Goal: Check status: Check status

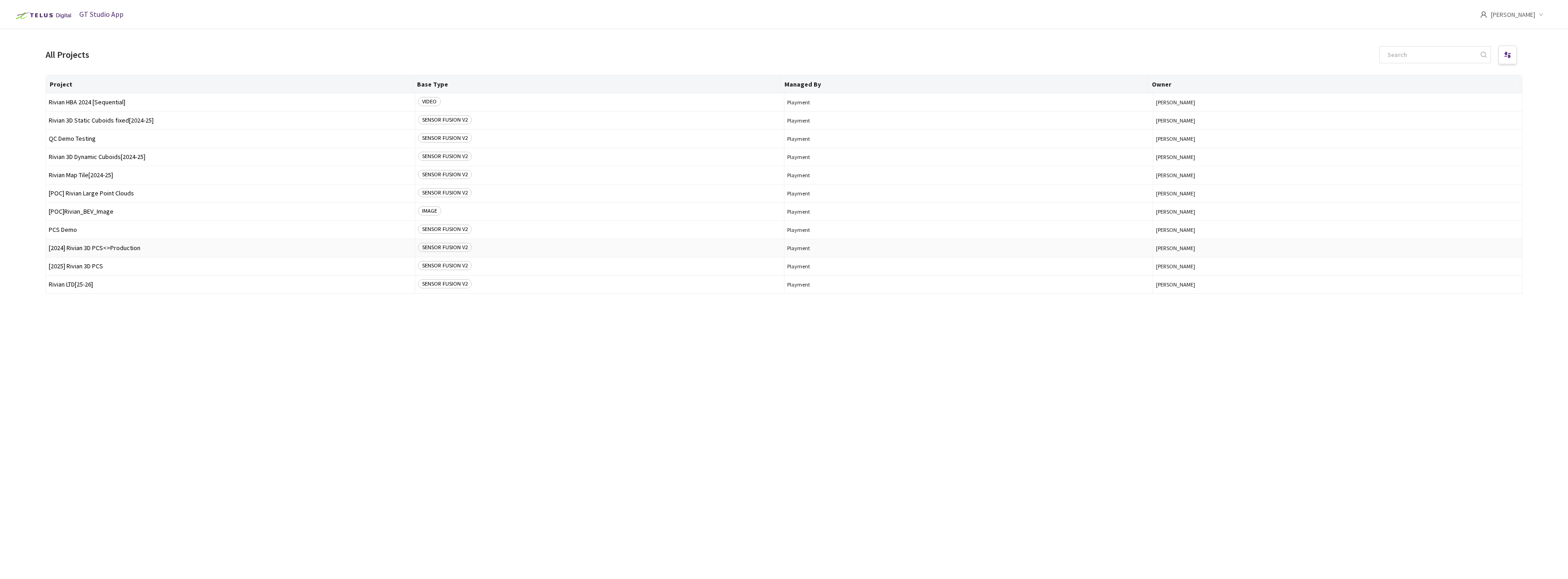
click at [124, 253] on td "[2024] Rivian 3D PCS<>Production" at bounding box center [231, 248] width 369 height 18
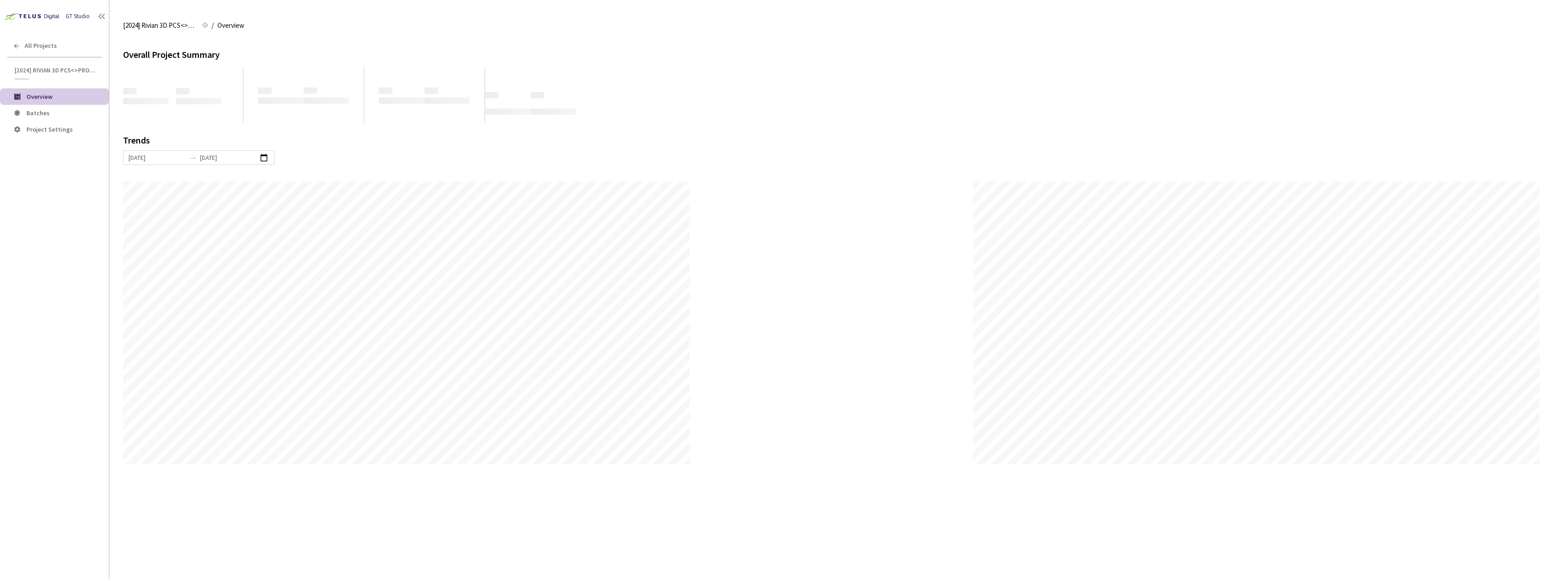
scroll to position [579, 1568]
click at [71, 112] on span "Batches" at bounding box center [64, 113] width 75 height 8
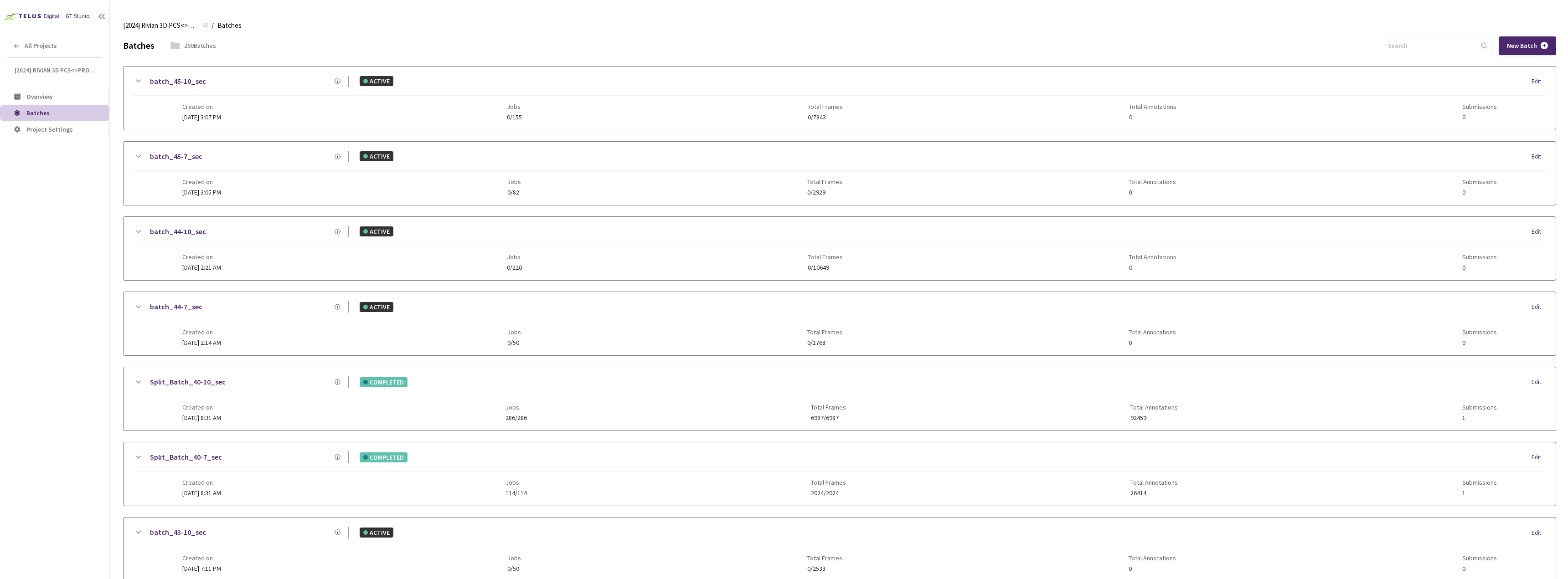
click at [1407, 36] on div "New Batch" at bounding box center [1468, 46] width 177 height 19
click at [1407, 43] on input at bounding box center [1431, 45] width 97 height 16
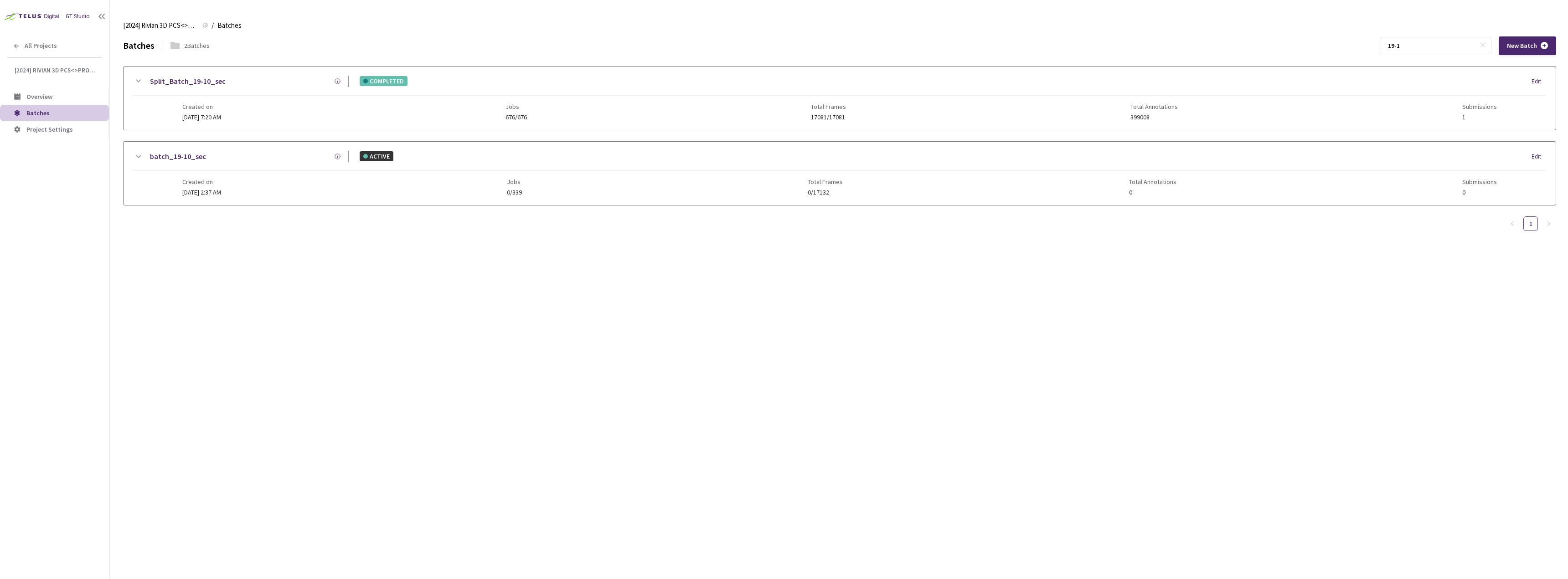
type input "19-1"
click at [172, 81] on link "Split_Batch_19-10_sec" at bounding box center [187, 81] width 75 height 12
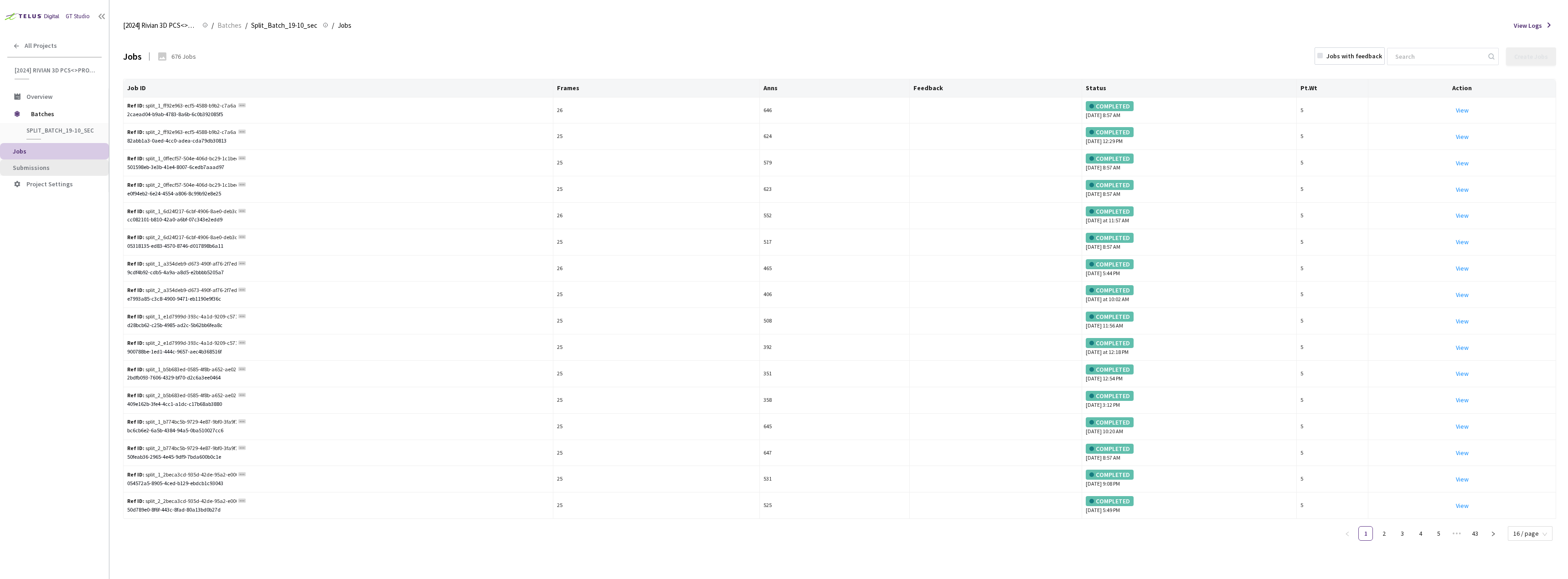
click at [58, 164] on span "Submissions" at bounding box center [57, 168] width 89 height 8
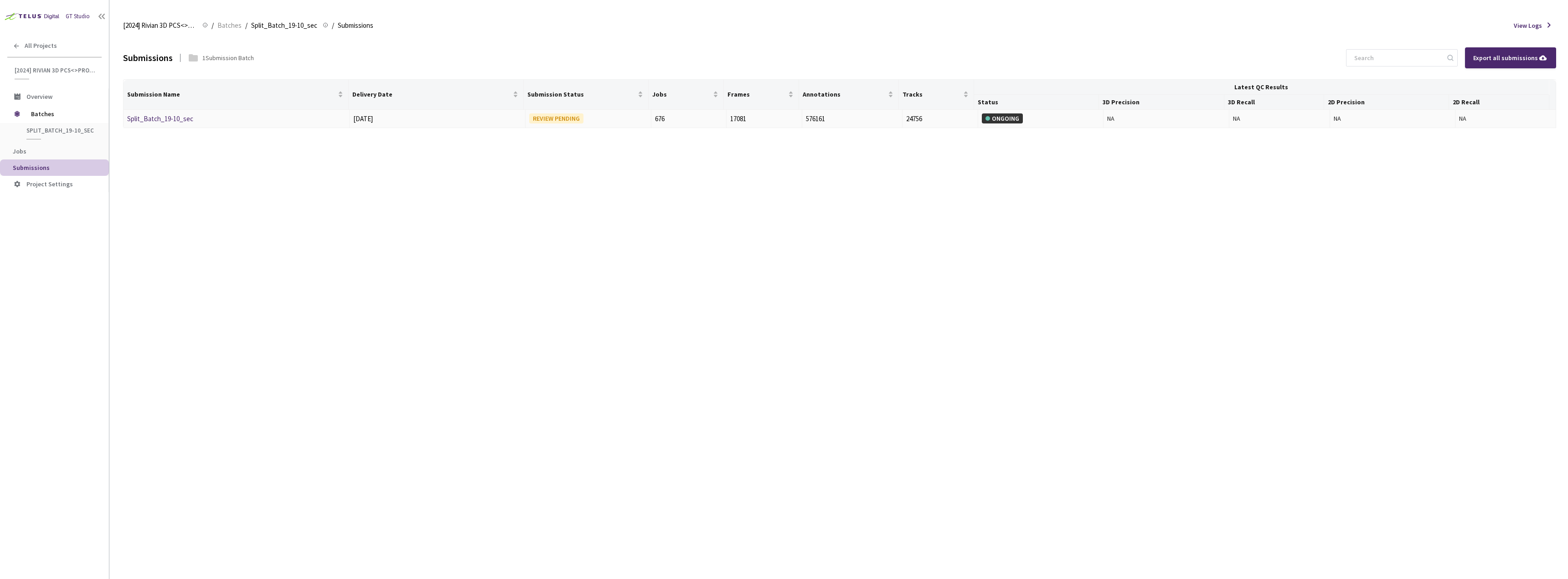
click at [161, 123] on div "Split_Batch_19-10_sec" at bounding box center [175, 119] width 97 height 11
click at [164, 119] on link "Split_Batch_19-10_sec" at bounding box center [160, 119] width 66 height 9
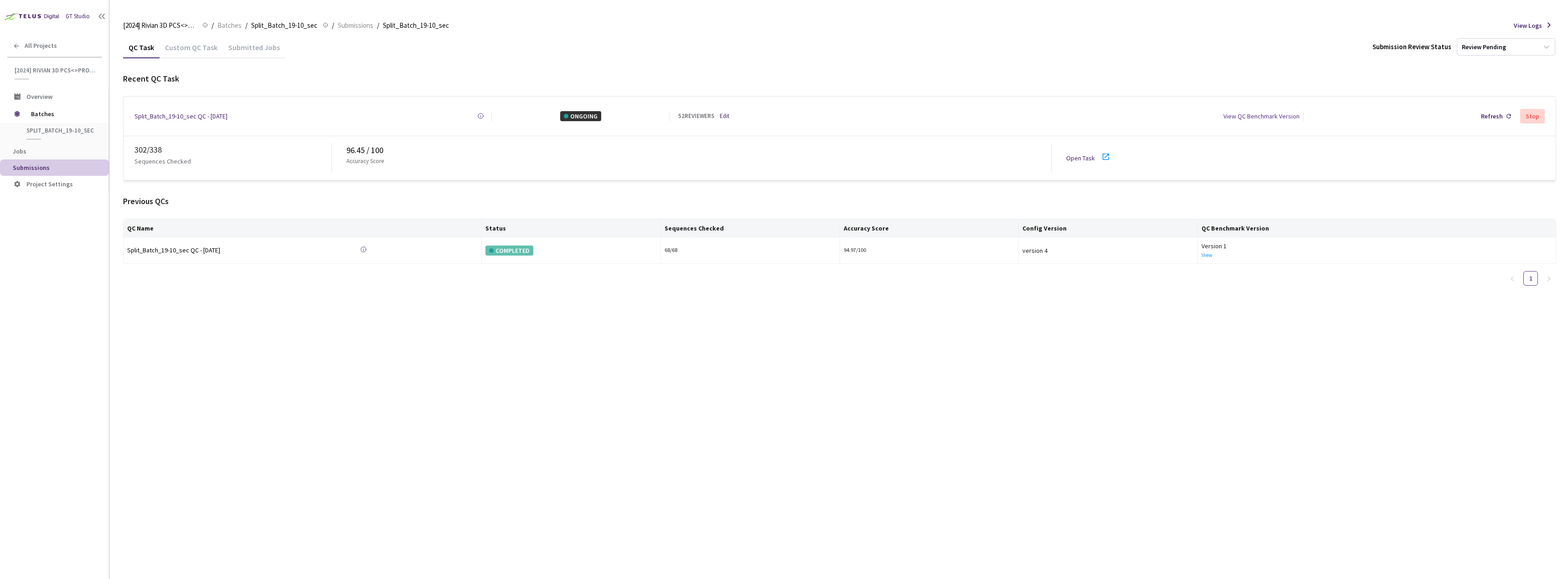
click at [1106, 156] on icon at bounding box center [1106, 157] width 11 height 11
